Goal: Information Seeking & Learning: Learn about a topic

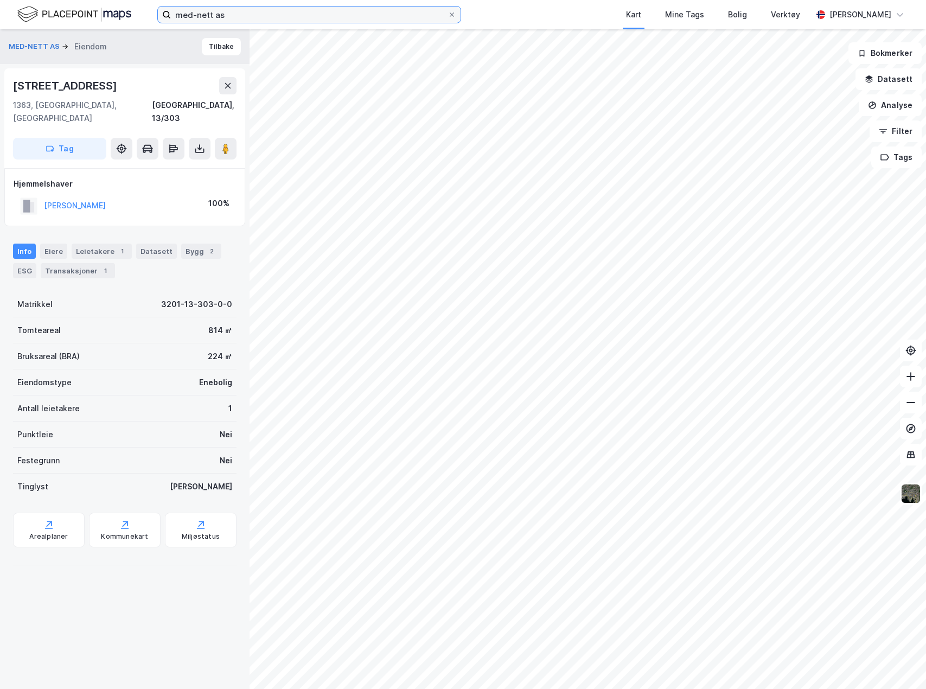
click at [295, 12] on input "med-nett as" at bounding box center [309, 15] width 277 height 16
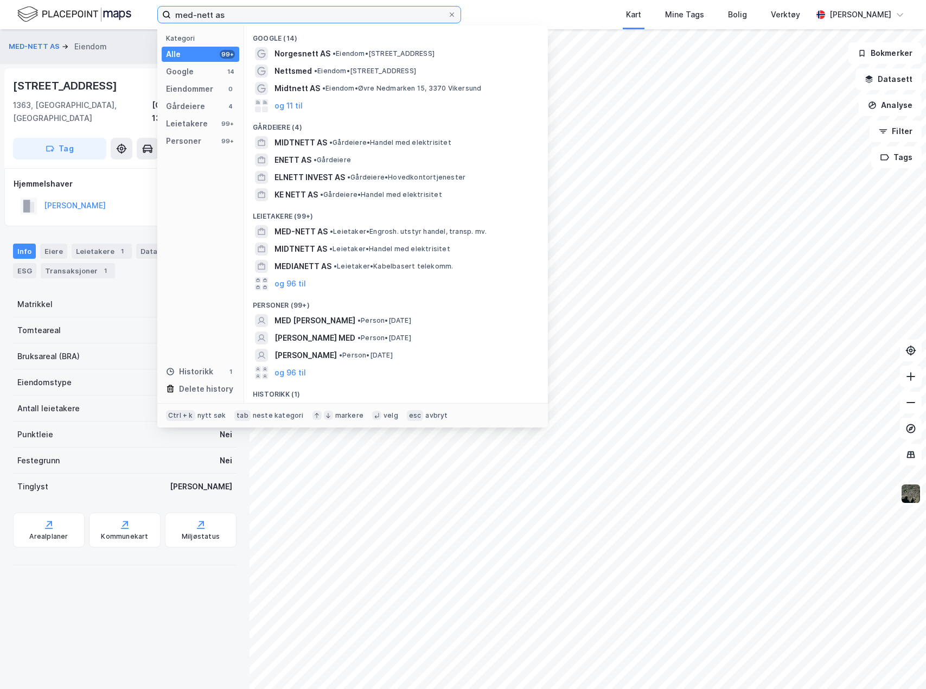
click at [295, 12] on input "med-nett as" at bounding box center [309, 15] width 277 height 16
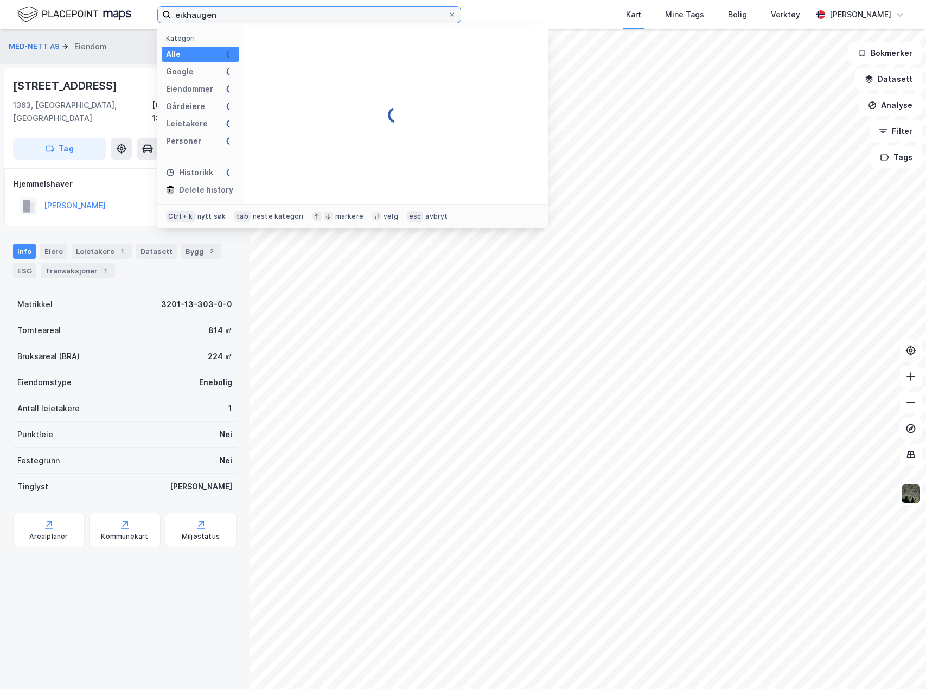
type input "eikhaugen"
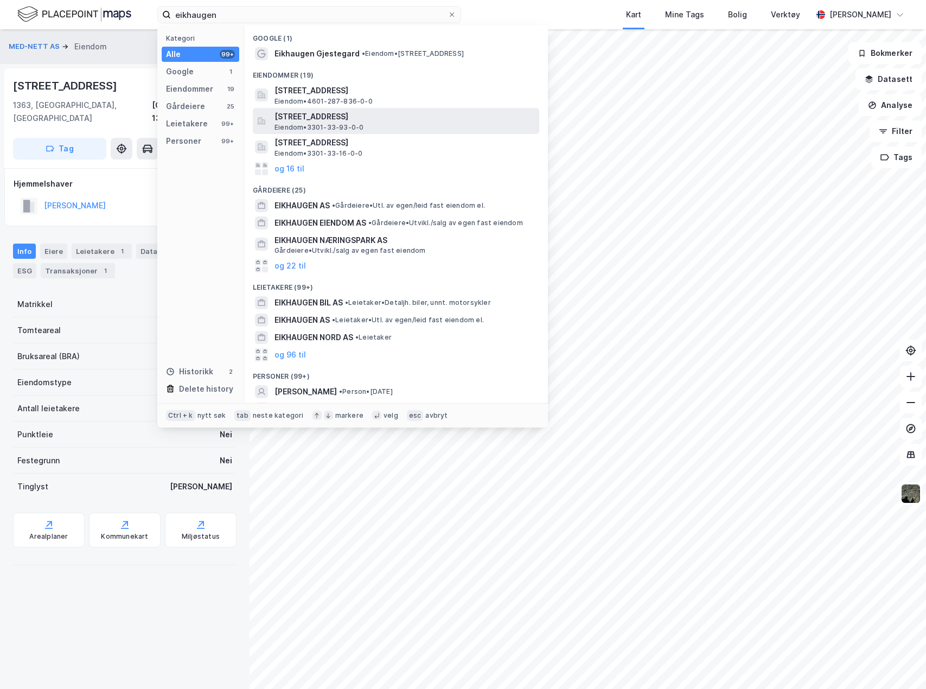
click at [355, 113] on span "[STREET_ADDRESS]" at bounding box center [404, 116] width 260 height 13
